Goal: Information Seeking & Learning: Learn about a topic

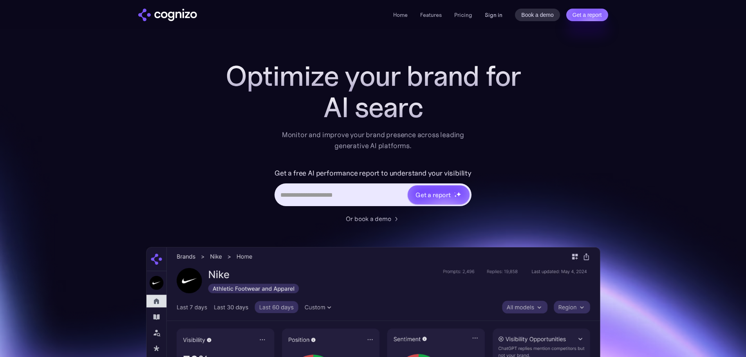
click at [490, 11] on link "Sign in" at bounding box center [494, 14] width 18 height 9
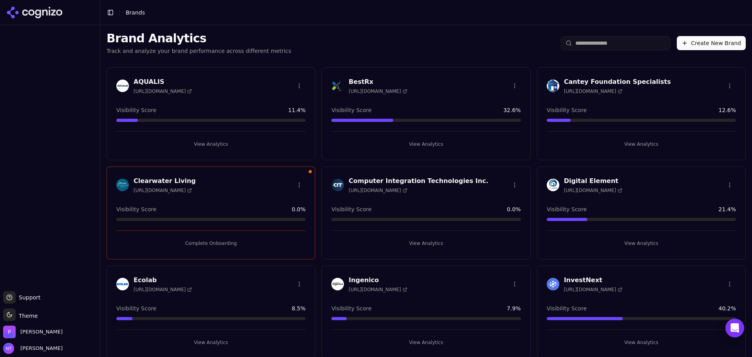
click at [206, 247] on button "Complete Onboarding" at bounding box center [210, 243] width 189 height 13
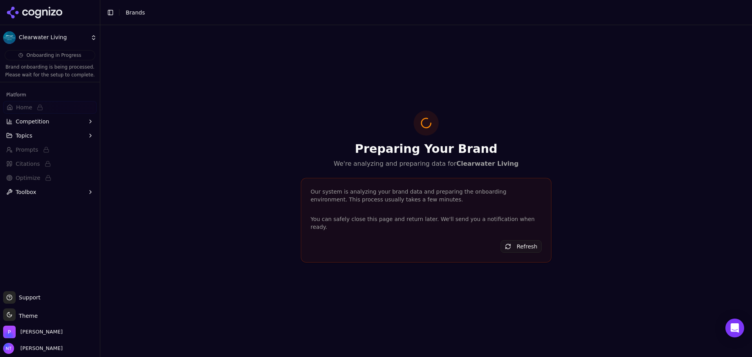
click at [311, 203] on div "Our system is analyzing your brand data and preparing the onboarding environmen…" at bounding box center [426, 196] width 231 height 16
click at [282, 118] on div "Preparing Your Brand We're analyzing and preparing data for Clearwater Living O…" at bounding box center [426, 191] width 652 height 332
click at [46, 7] on icon at bounding box center [34, 13] width 57 height 12
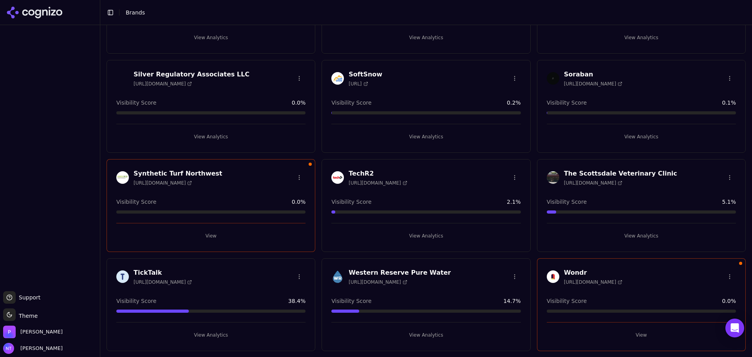
scroll to position [602, 0]
click at [432, 234] on button "View Analytics" at bounding box center [425, 235] width 189 height 13
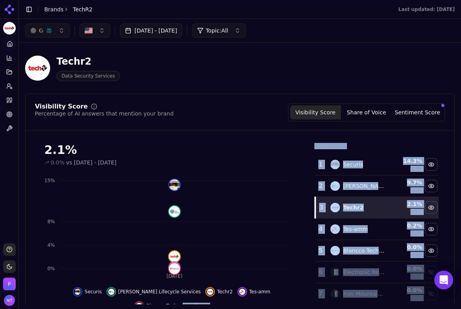
drag, startPoint x: 260, startPoint y: 308, endPoint x: 250, endPoint y: 375, distance: 67.8
click at [250, 309] on html "TechR2 Platform Home Competition Topics Prompts Citations Optimize Toolbox Supp…" at bounding box center [230, 154] width 461 height 309
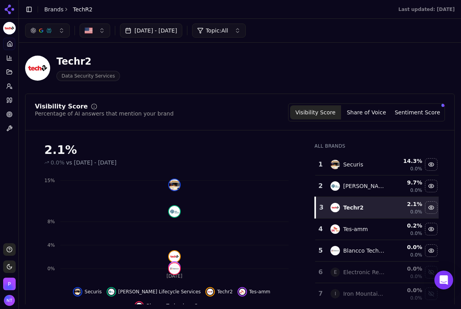
click at [260, 97] on div "Visibility Score Percentage of AI answers that mention your brand Visibility Sc…" at bounding box center [239, 217] width 429 height 246
click at [242, 308] on main "Toggle Sidebar Brands TechR2 Last updated: [DATE] [DATE] 19, 2025 - [DATE] Topi…" at bounding box center [240, 154] width 442 height 309
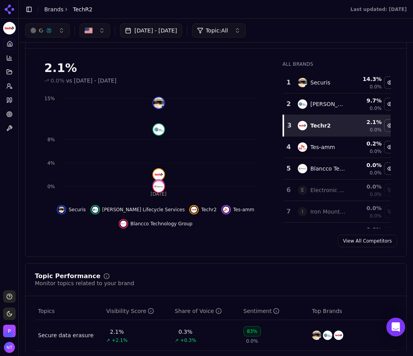
scroll to position [65, 0]
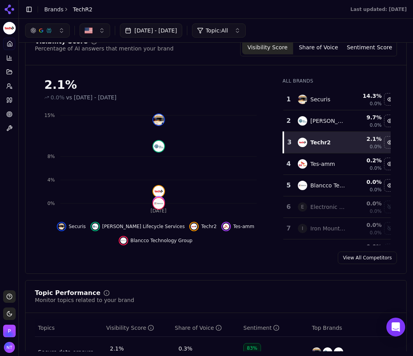
click at [11, 178] on div "Platform Home Competition Topics Prompts Citations Optimize Toolbox" at bounding box center [9, 160] width 18 height 253
click at [311, 50] on button "Share of Voice" at bounding box center [318, 47] width 51 height 14
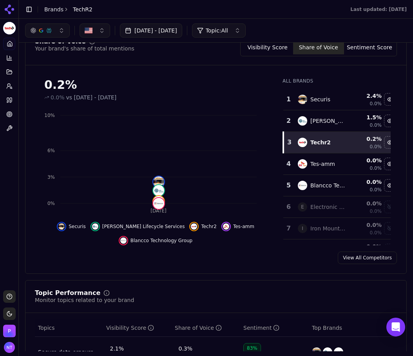
click at [361, 53] on button "Sentiment Score" at bounding box center [369, 47] width 51 height 14
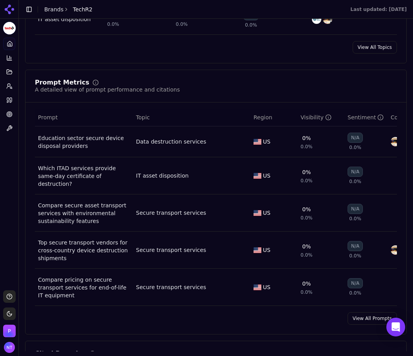
scroll to position [535, 0]
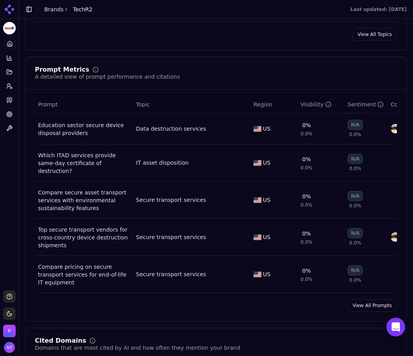
click at [385, 304] on link "View All Prompts" at bounding box center [371, 306] width 49 height 13
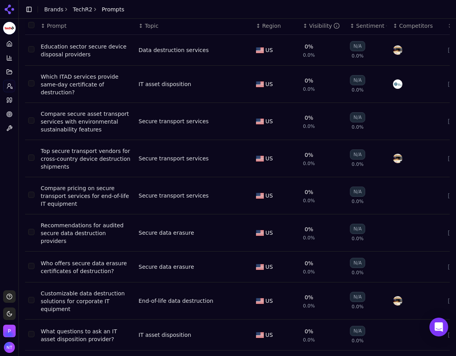
scroll to position [50, 0]
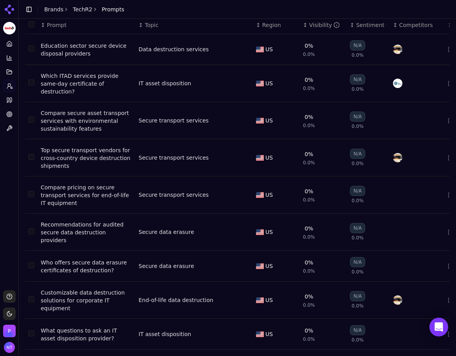
click at [14, 97] on link "Citations" at bounding box center [9, 100] width 12 height 13
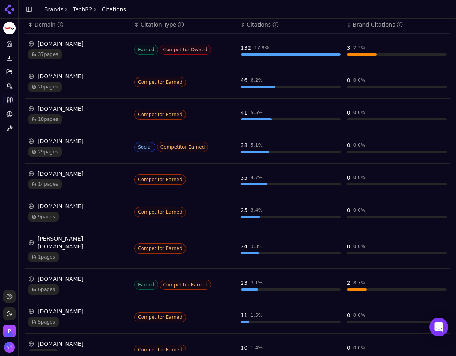
scroll to position [136, 0]
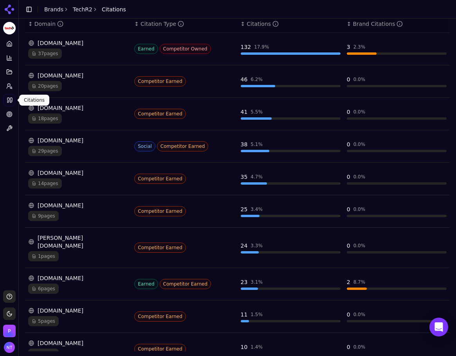
click at [13, 161] on div "Platform Home Competition Topics Prompts Citations Optimize Toolbox" at bounding box center [9, 160] width 18 height 253
click at [9, 38] on link "Home" at bounding box center [9, 44] width 12 height 13
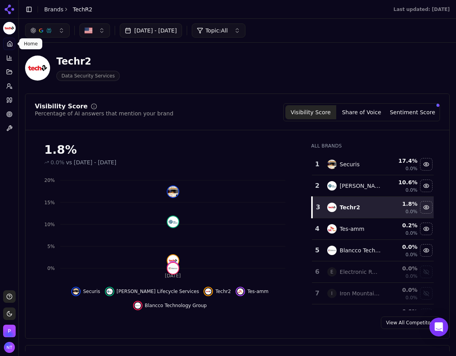
click at [367, 109] on button "Share of Voice" at bounding box center [361, 112] width 51 height 14
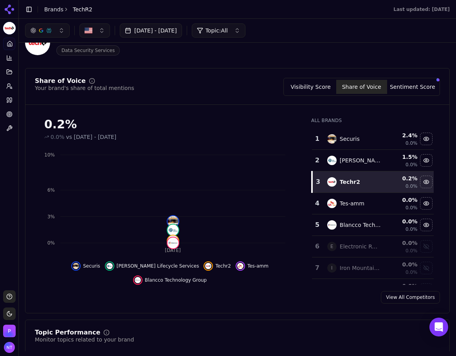
scroll to position [39, 0]
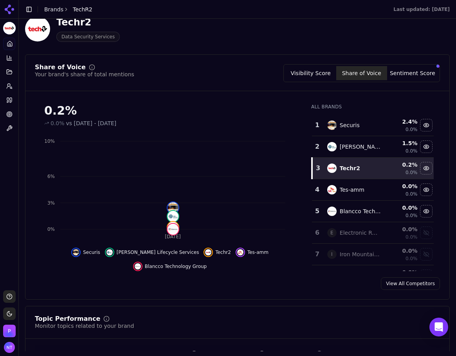
click at [316, 71] on button "Visibility Score" at bounding box center [311, 73] width 51 height 14
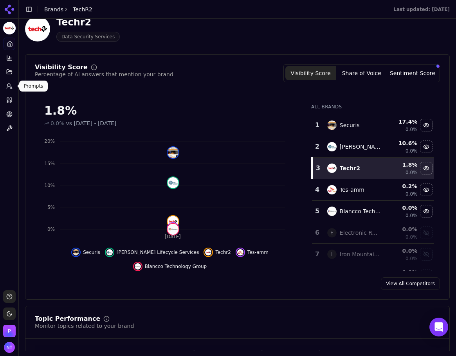
click at [9, 89] on icon at bounding box center [9, 86] width 6 height 6
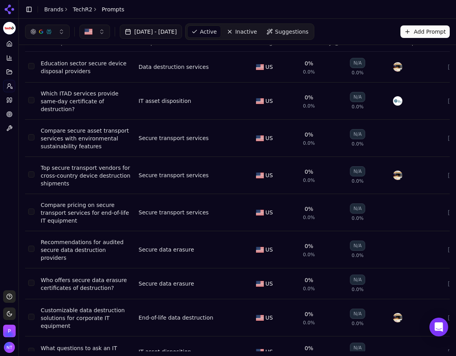
scroll to position [14, 0]
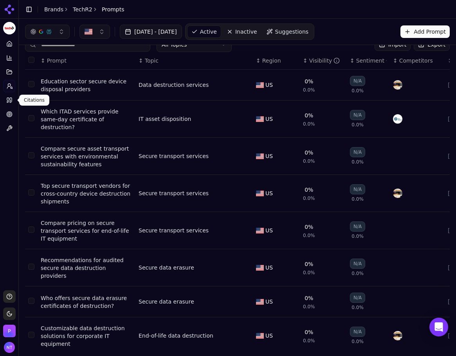
click at [9, 101] on icon at bounding box center [8, 100] width 2 height 5
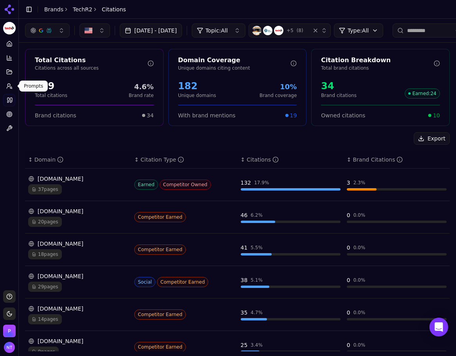
click at [11, 84] on icon at bounding box center [9, 86] width 6 height 6
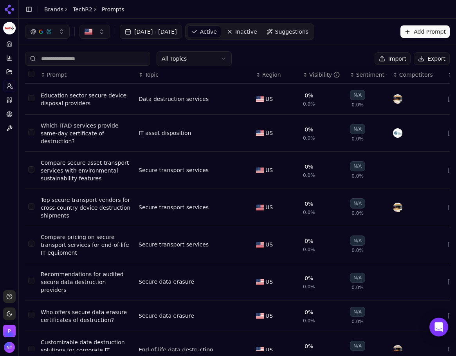
click at [425, 58] on button "Export" at bounding box center [432, 58] width 36 height 13
click at [9, 9] on icon at bounding box center [9, 9] width 13 height 13
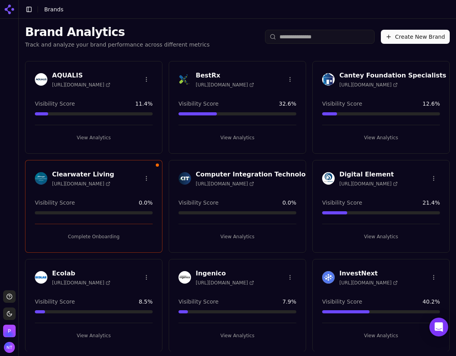
click at [90, 243] on div "Clearwater Living [URL][DOMAIN_NAME] Visibility Score 0.0 % Complete Onboarding" at bounding box center [93, 206] width 137 height 93
click at [90, 241] on button "Complete Onboarding" at bounding box center [94, 237] width 118 height 13
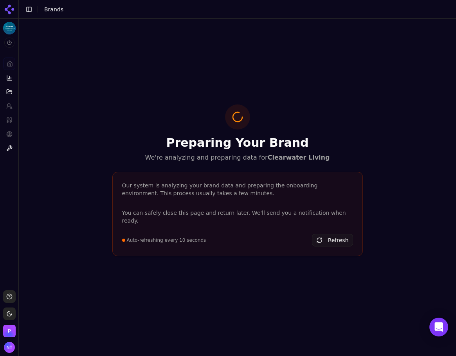
click at [97, 66] on div "Preparing Your Brand We're analyzing and preparing data for Clearwater Living O…" at bounding box center [238, 185] width 438 height 333
click at [199, 255] on div "Preparing Your Brand We're analyzing and preparing data for Clearwater Living O…" at bounding box center [237, 185] width 263 height 161
click at [310, 240] on div "Auto-refreshing every 10 seconds Refresh" at bounding box center [237, 240] width 231 height 13
click at [326, 239] on button "Refresh" at bounding box center [332, 240] width 41 height 13
click at [328, 222] on div "You can safely close this page and return later. We'll send you a notification …" at bounding box center [238, 228] width 250 height 38
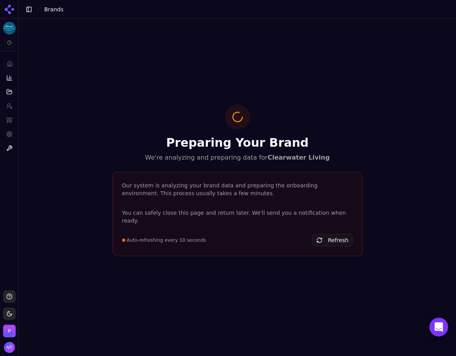
click at [328, 234] on button "Refresh" at bounding box center [332, 240] width 41 height 13
click at [8, 11] on icon at bounding box center [9, 9] width 13 height 13
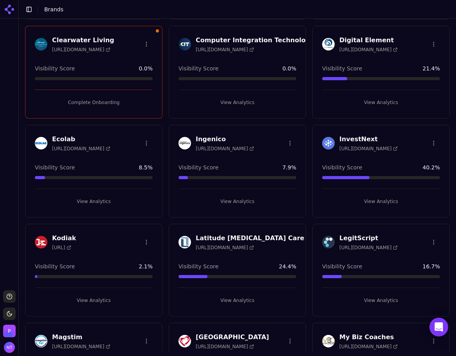
scroll to position [53, 0]
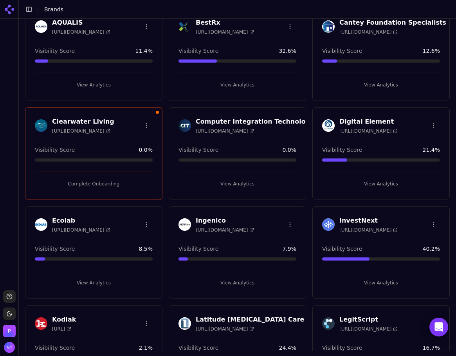
click at [243, 181] on button "View Analytics" at bounding box center [238, 184] width 118 height 13
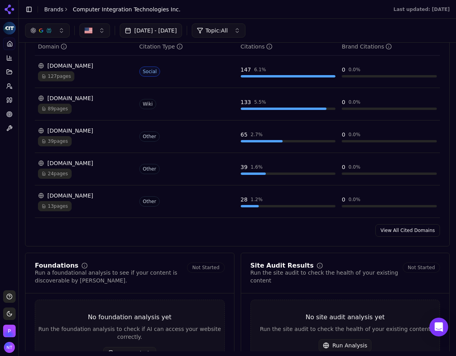
scroll to position [744, 0]
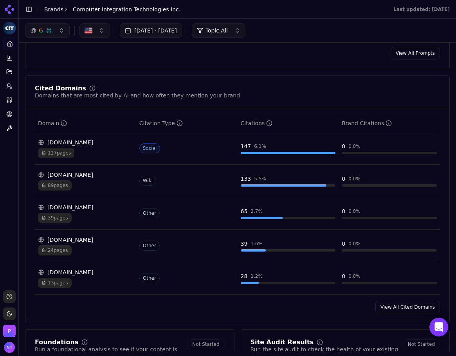
click at [400, 306] on link "View All Cited Domains" at bounding box center [408, 307] width 65 height 13
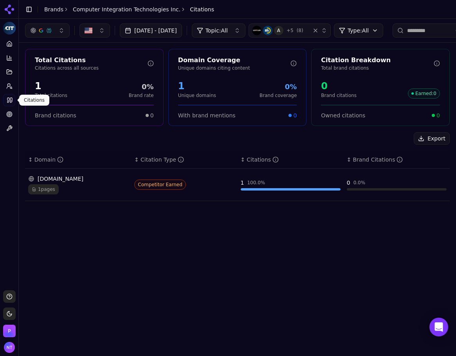
click at [7, 96] on link "Citations" at bounding box center [9, 100] width 12 height 13
click at [8, 100] on icon at bounding box center [10, 100] width 6 height 6
click at [9, 89] on link "Prompts" at bounding box center [9, 86] width 12 height 13
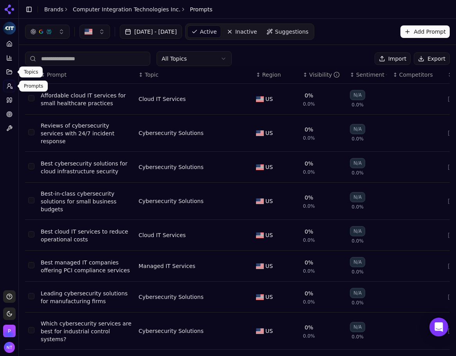
click at [11, 72] on icon at bounding box center [9, 72] width 5 height 4
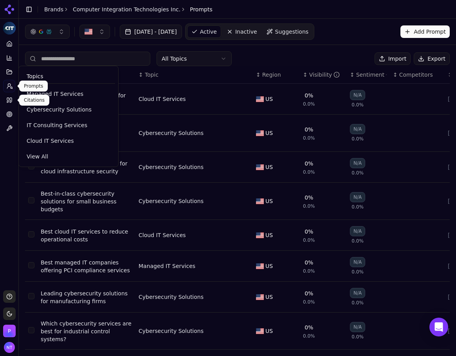
click at [14, 106] on link "Citations" at bounding box center [9, 100] width 12 height 13
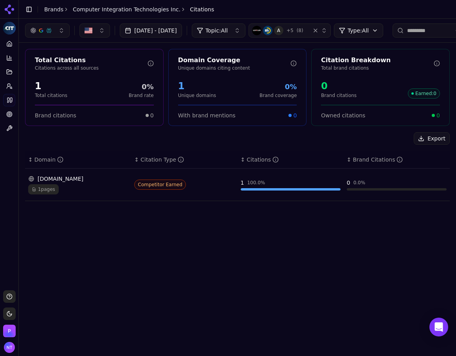
click at [330, 33] on button "A + 5 ( 8 )" at bounding box center [290, 31] width 82 height 14
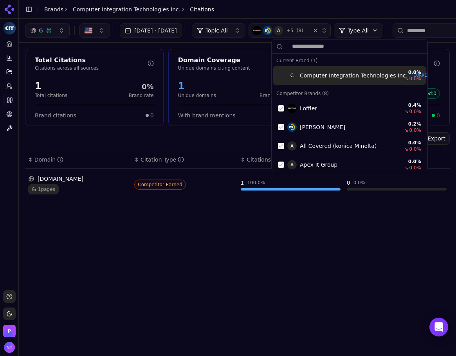
click at [282, 74] on div "Suggestions" at bounding box center [281, 75] width 6 height 6
click at [320, 29] on div "button" at bounding box center [316, 31] width 8 height 8
click at [320, 32] on div "button" at bounding box center [316, 31] width 8 height 8
click at [320, 30] on div "button" at bounding box center [316, 31] width 8 height 8
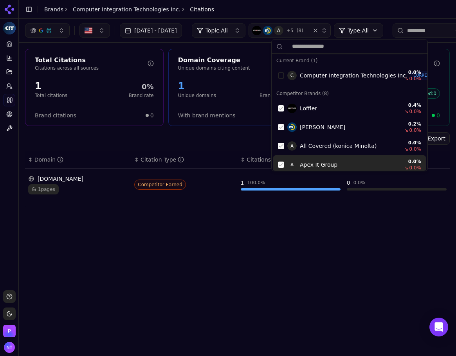
click at [281, 256] on div "[DATE] - [DATE] Topic: All A + 5 ( 8 ) Type: All Domains Pages Total Citations …" at bounding box center [238, 185] width 438 height 333
